Goal: Information Seeking & Learning: Learn about a topic

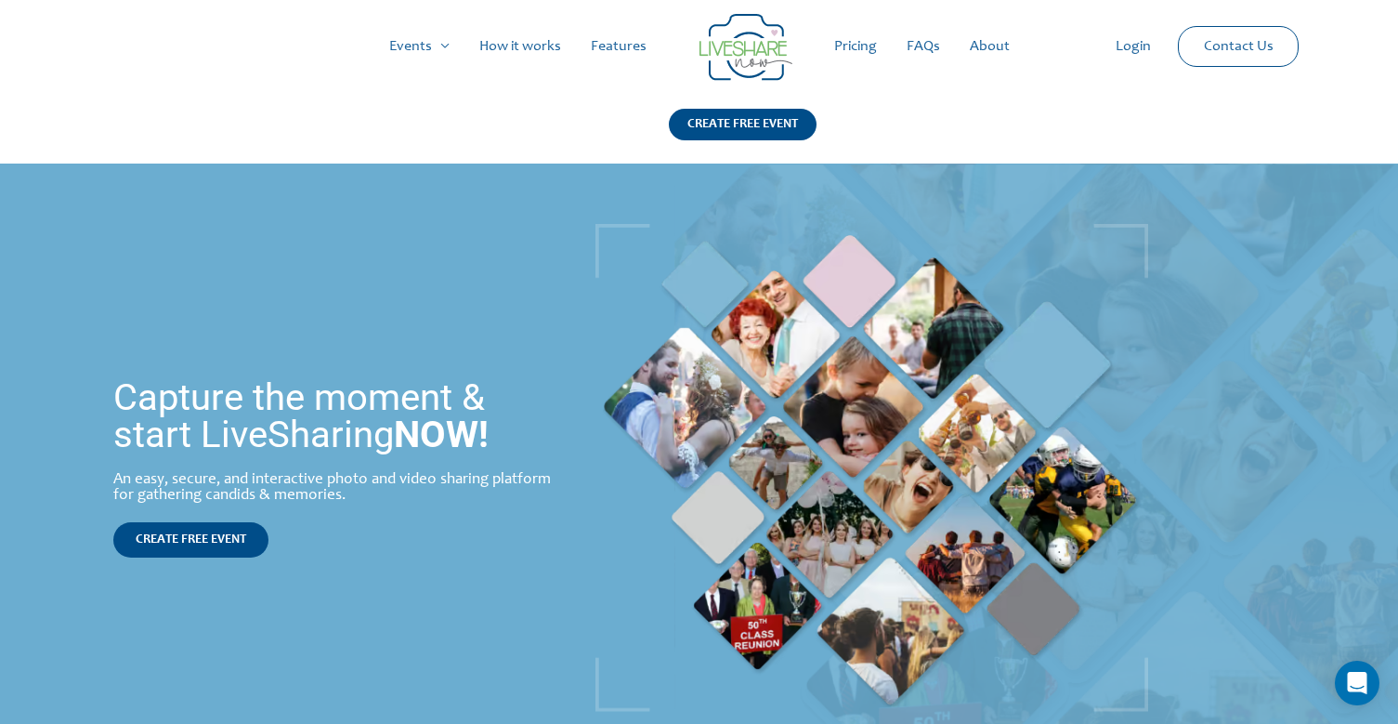
click at [545, 56] on link "How it works" at bounding box center [520, 46] width 111 height 59
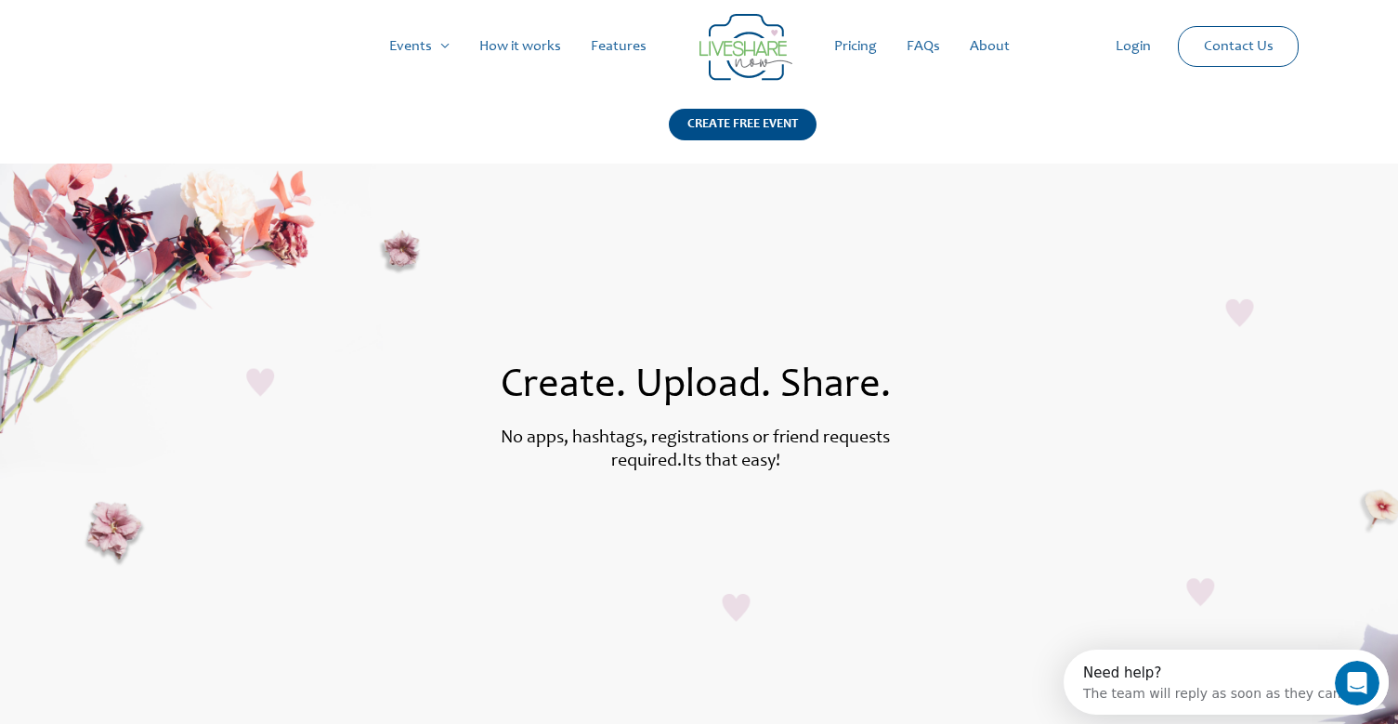
click at [852, 50] on link "Pricing" at bounding box center [855, 46] width 72 height 59
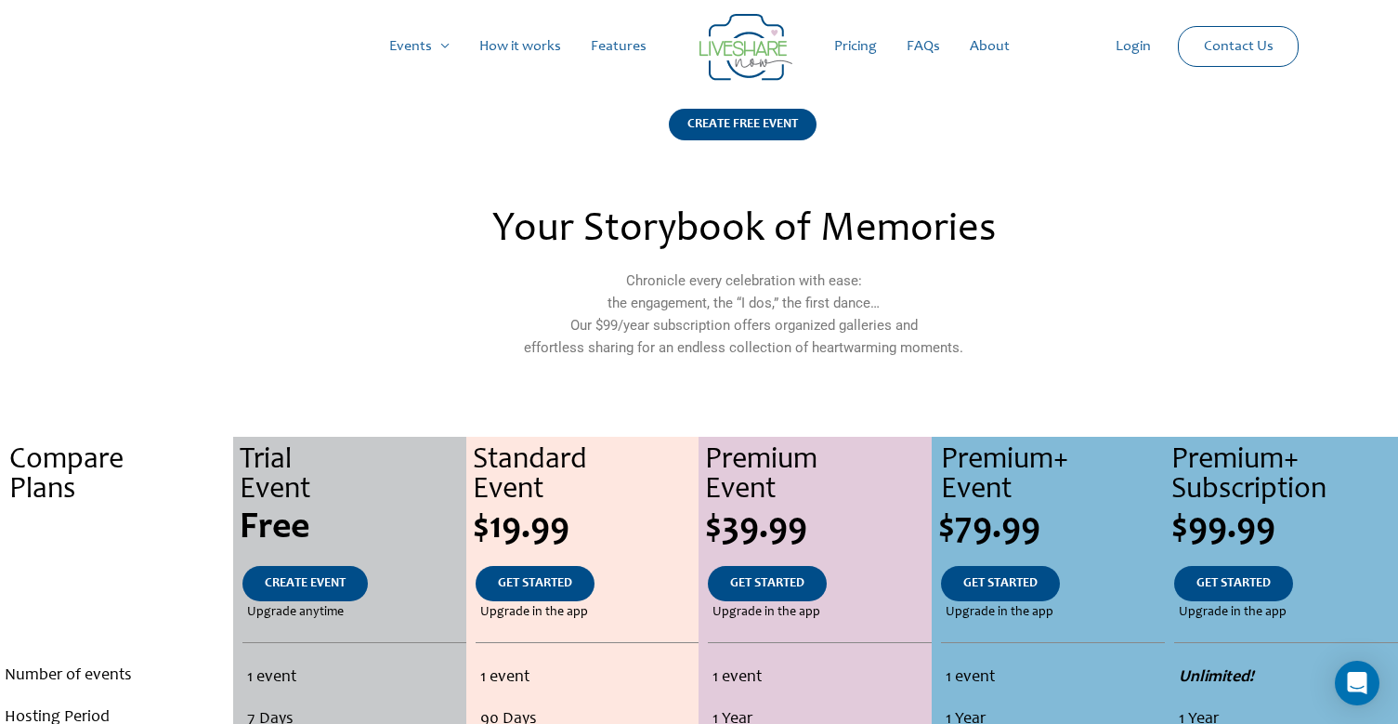
click at [720, 33] on img at bounding box center [746, 47] width 93 height 67
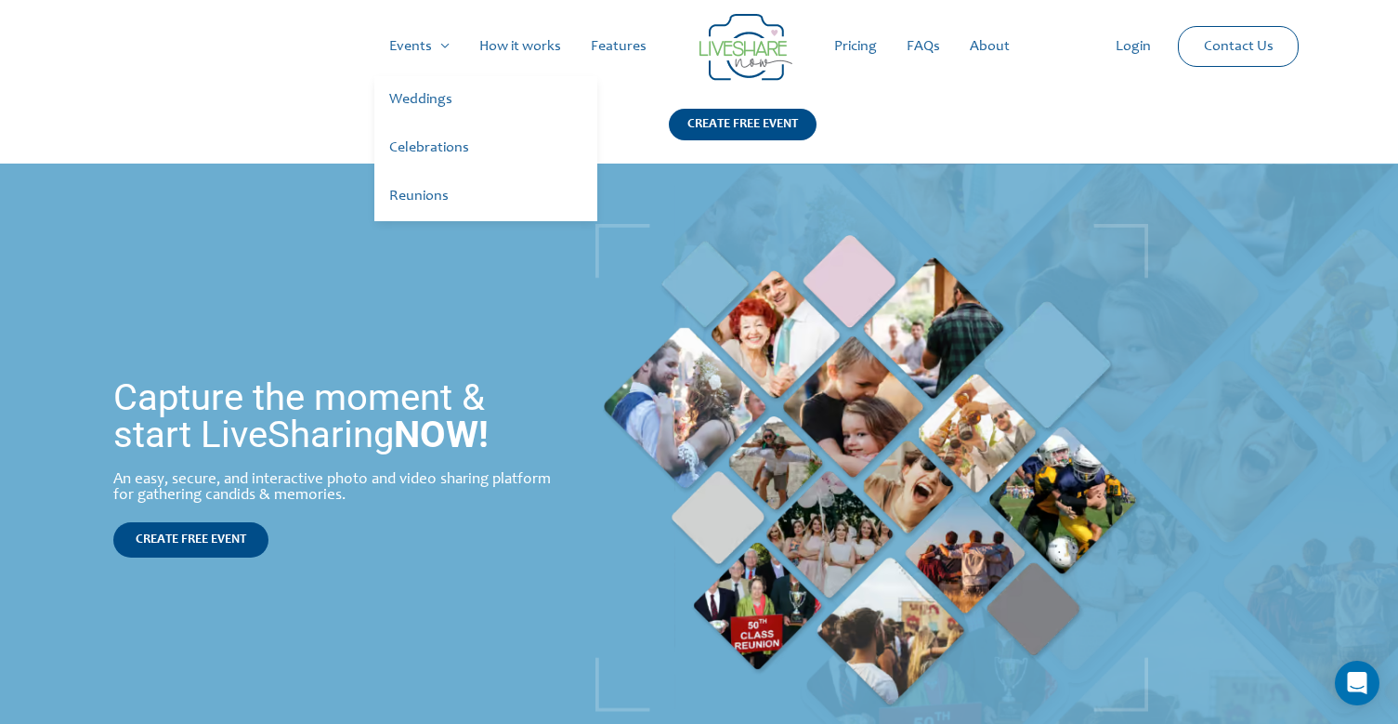
click at [416, 111] on link "Weddings" at bounding box center [485, 100] width 223 height 48
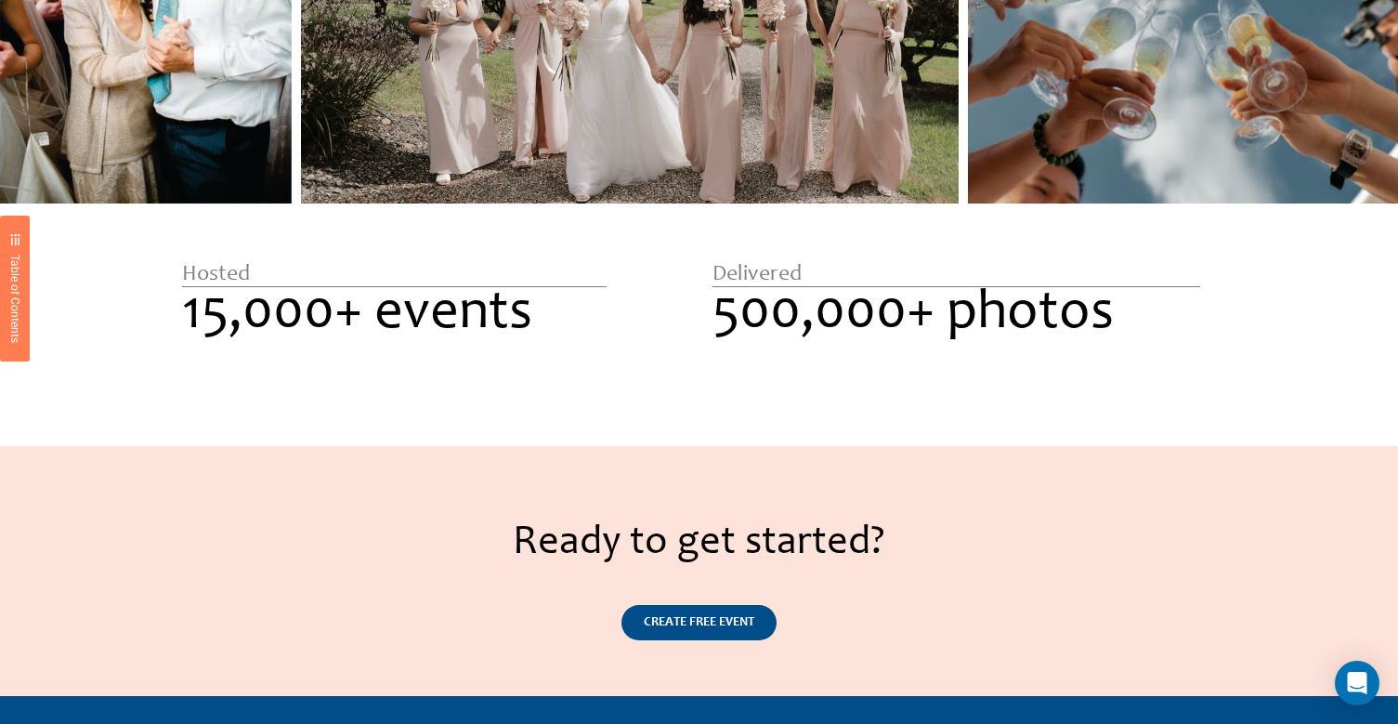
scroll to position [2126, 0]
